Goal: Task Accomplishment & Management: Manage account settings

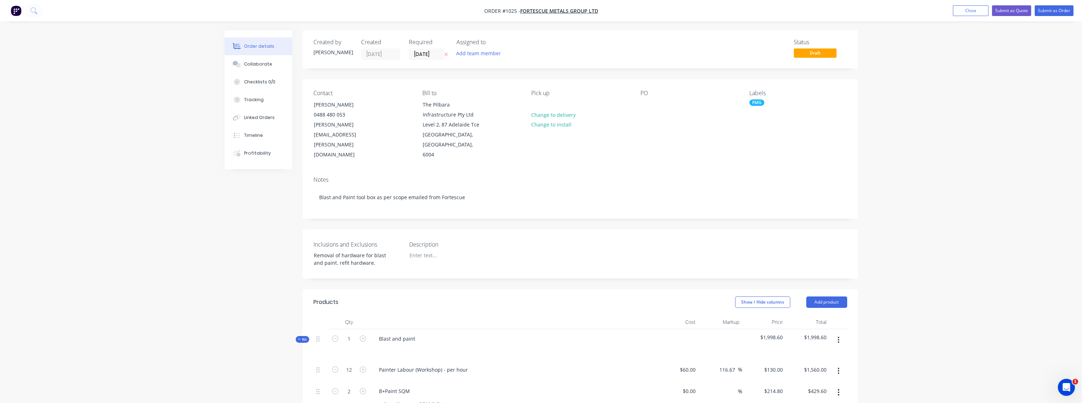
click at [989, 12] on ul "Add product Close Submit as Quote Submit as Order" at bounding box center [1014, 10] width 138 height 11
click at [984, 12] on button "Close" at bounding box center [971, 10] width 36 height 11
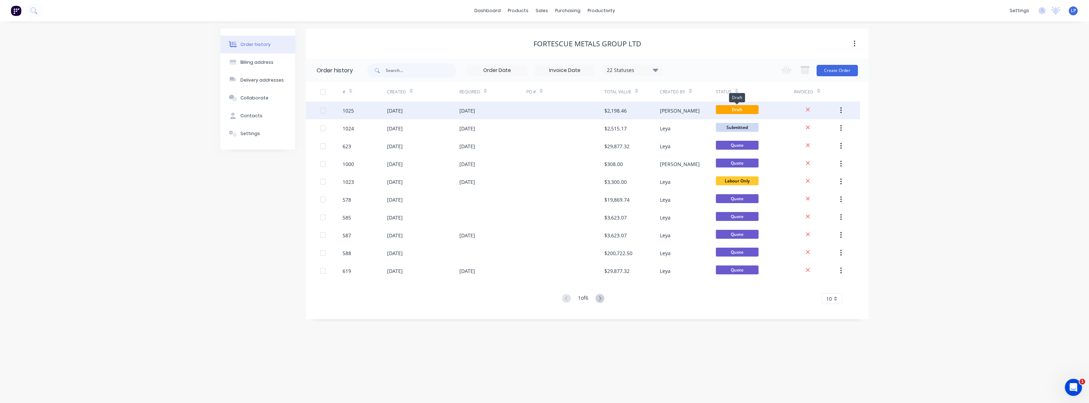
click at [754, 106] on span "Draft" at bounding box center [736, 109] width 43 height 9
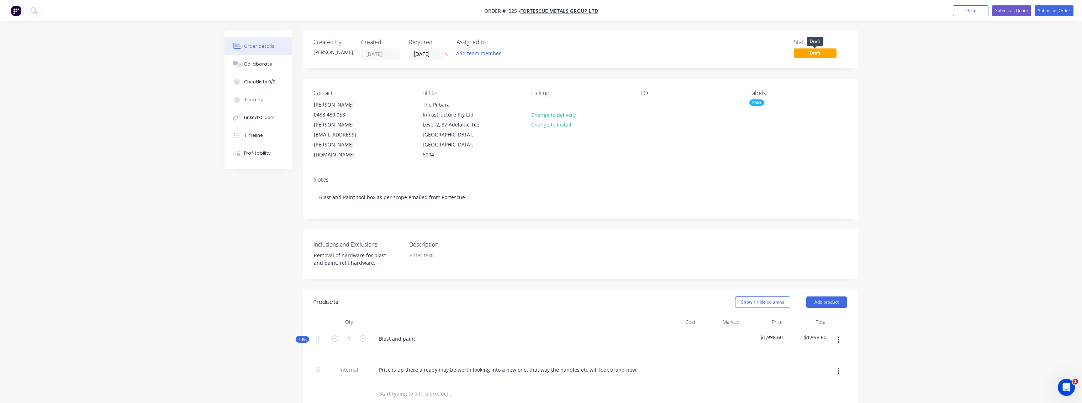
click at [815, 52] on span "Draft" at bounding box center [815, 52] width 43 height 9
drag, startPoint x: 823, startPoint y: 56, endPoint x: 800, endPoint y: 69, distance: 26.5
click at [800, 69] on div "Created by [PERSON_NAME] Created [DATE] Required [DATE] Assigned to Add team me…" at bounding box center [580, 303] width 555 height 546
click at [971, 12] on button "Close" at bounding box center [971, 10] width 36 height 11
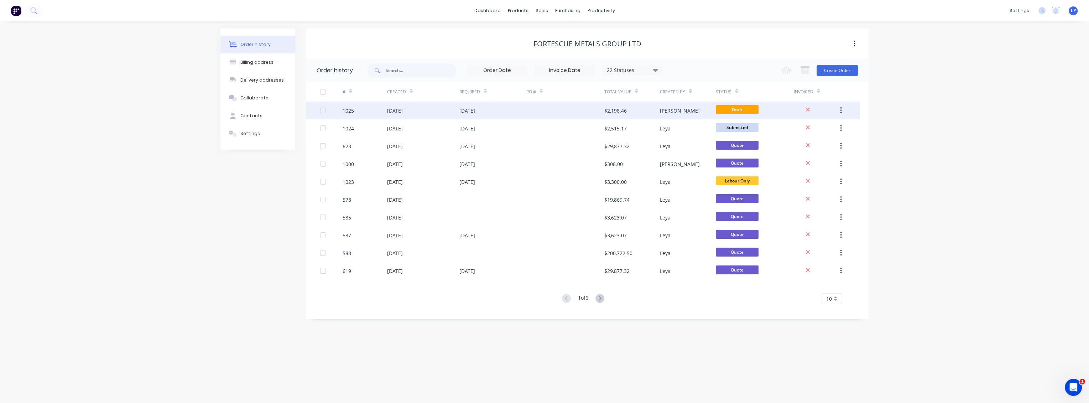
click at [840, 115] on button "button" at bounding box center [840, 110] width 17 height 13
click at [800, 132] on div "Archive" at bounding box center [815, 129] width 55 height 10
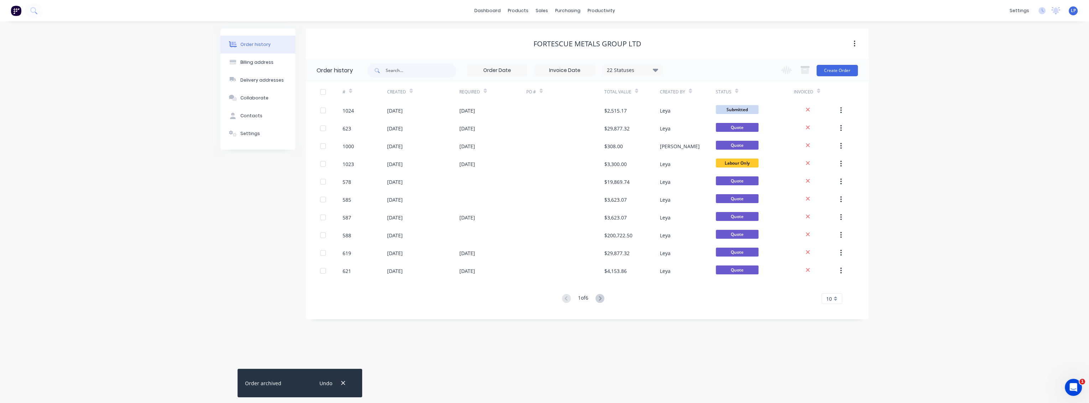
drag, startPoint x: 452, startPoint y: 46, endPoint x: 690, endPoint y: 42, distance: 237.5
click at [690, 42] on div "FORTESCUE METALS GROUP LTD" at bounding box center [587, 44] width 562 height 9
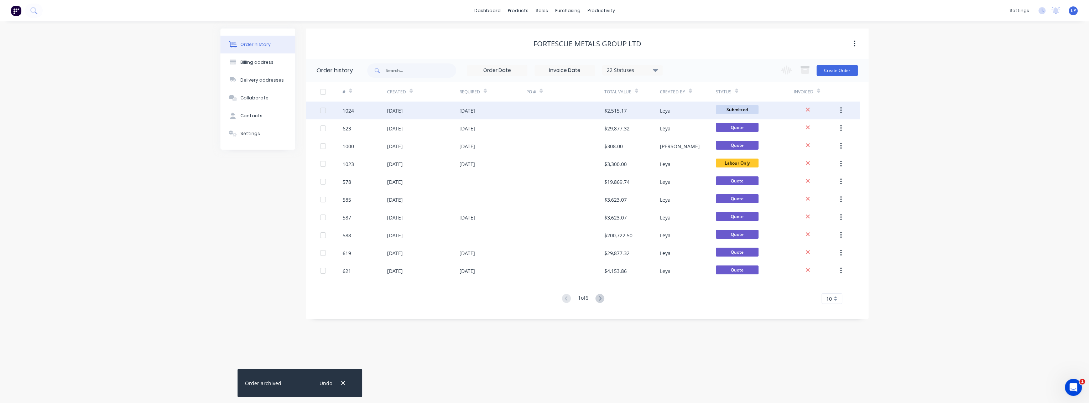
click at [347, 110] on div "1024" at bounding box center [347, 110] width 11 height 7
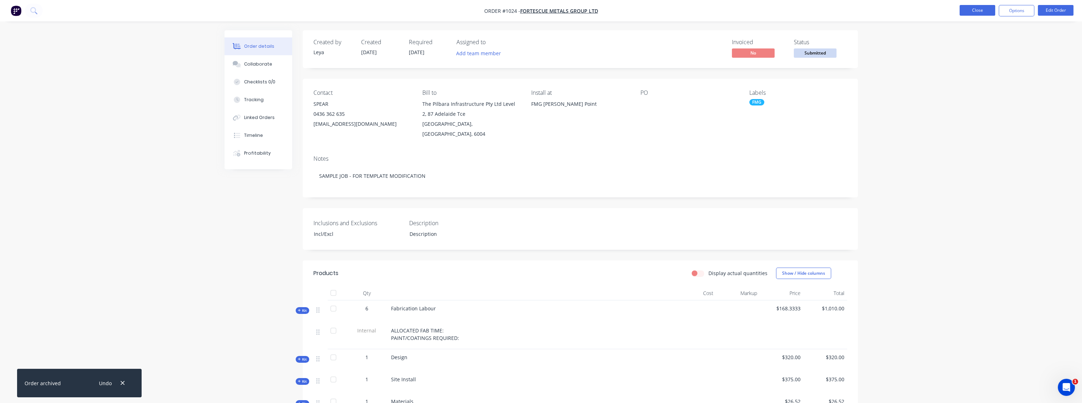
click at [985, 5] on button "Close" at bounding box center [978, 10] width 36 height 11
